Goal: Browse casually

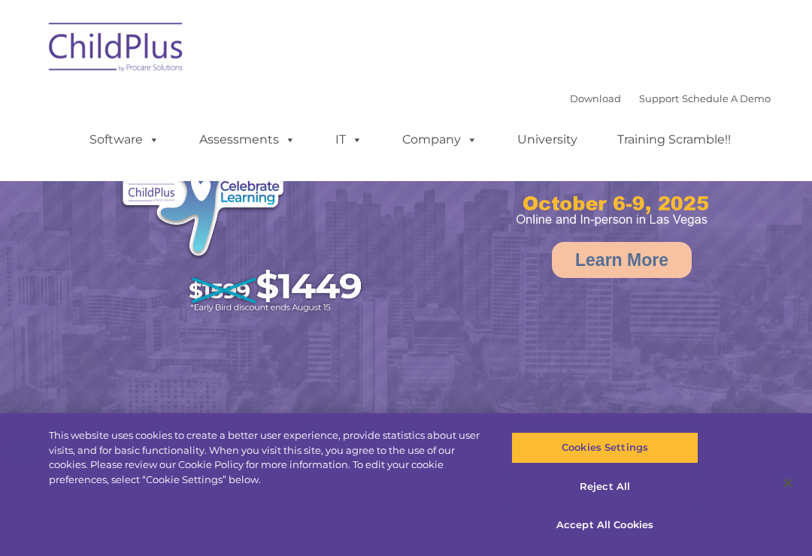
select select "MEDIUM"
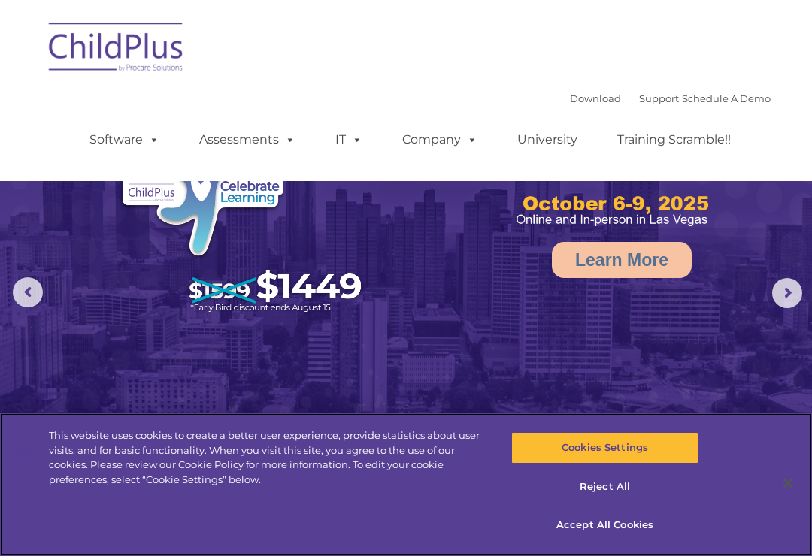
click at [624, 523] on button "Accept All Cookies" at bounding box center [604, 526] width 186 height 32
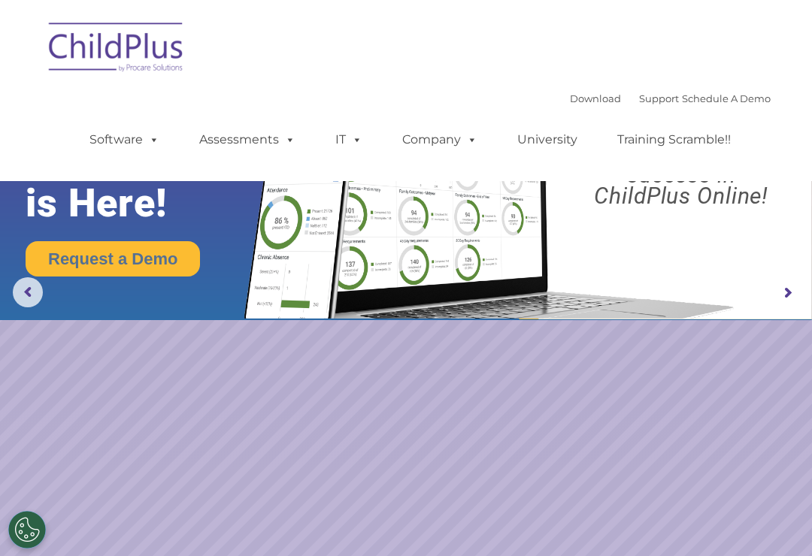
click at [137, 64] on img at bounding box center [116, 49] width 150 height 75
click at [780, 293] on rs-arrow at bounding box center [787, 293] width 30 height 30
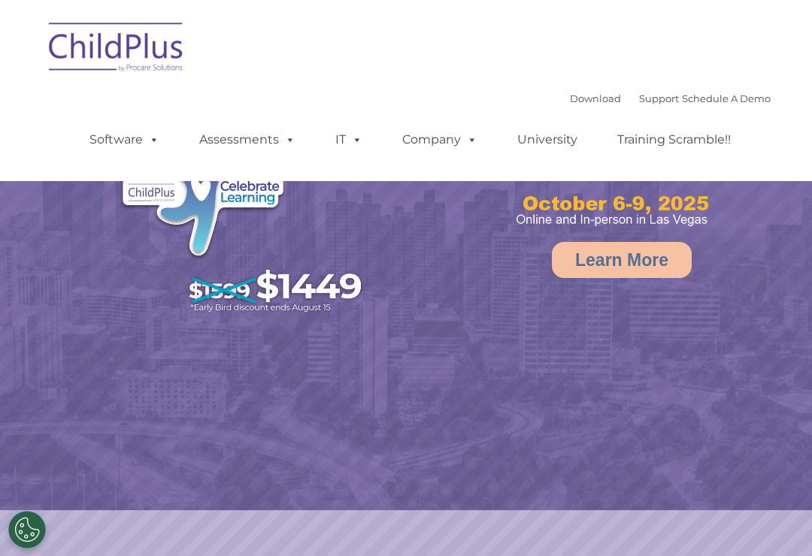
select select "MEDIUM"
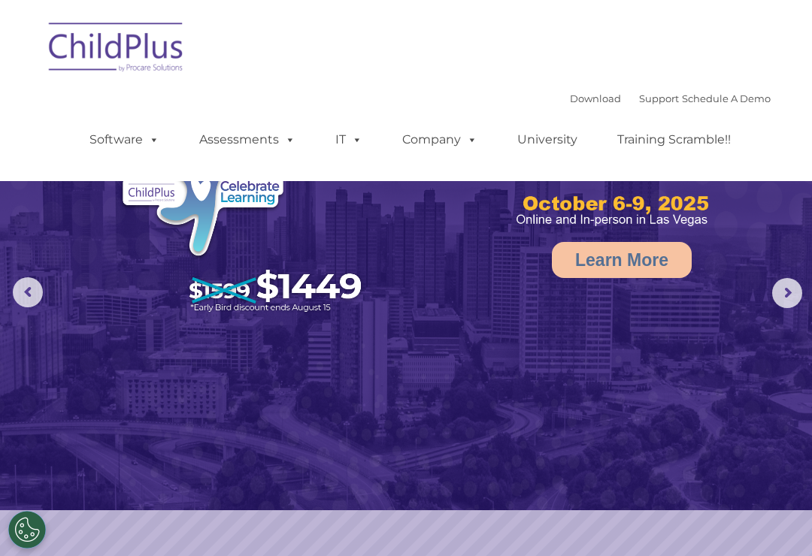
click at [792, 293] on rs-arrow at bounding box center [787, 293] width 30 height 30
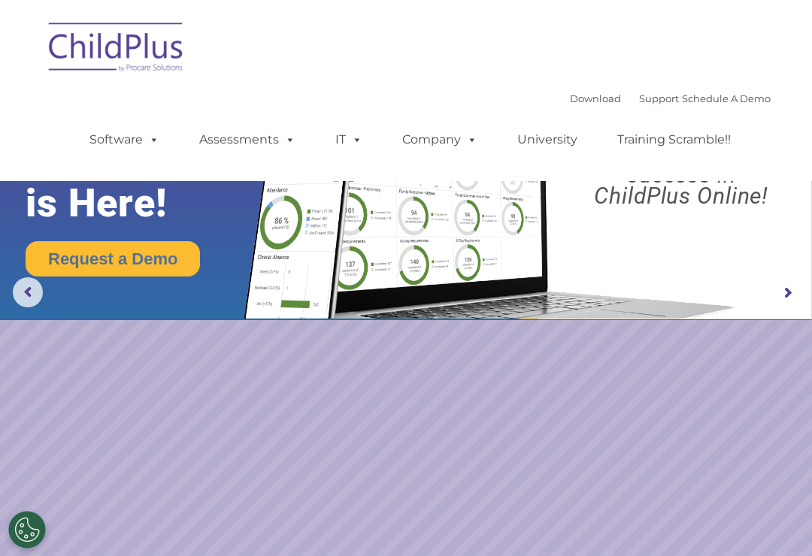
click at [788, 295] on rs-arrow at bounding box center [787, 293] width 30 height 30
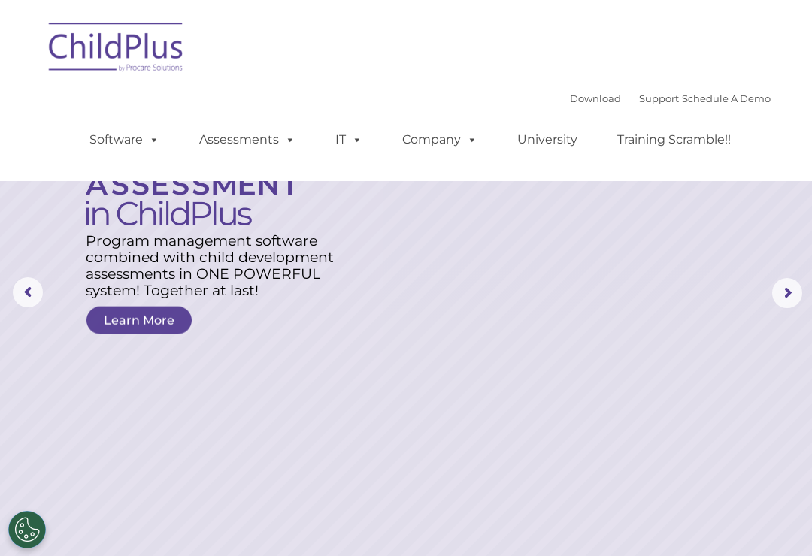
click at [790, 287] on rs-arrow at bounding box center [787, 293] width 30 height 30
